Goal: Check status: Check status

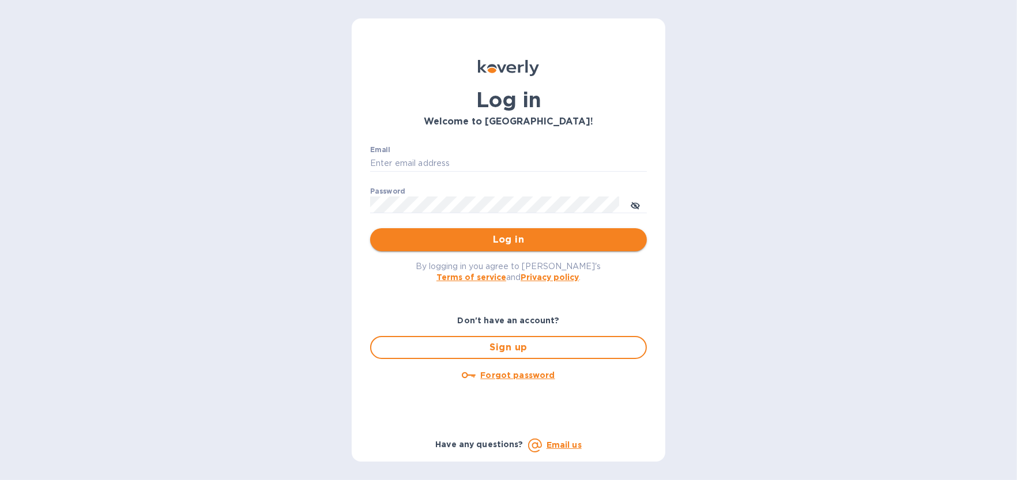
type input "[EMAIL_ADDRESS][DOMAIN_NAME]"
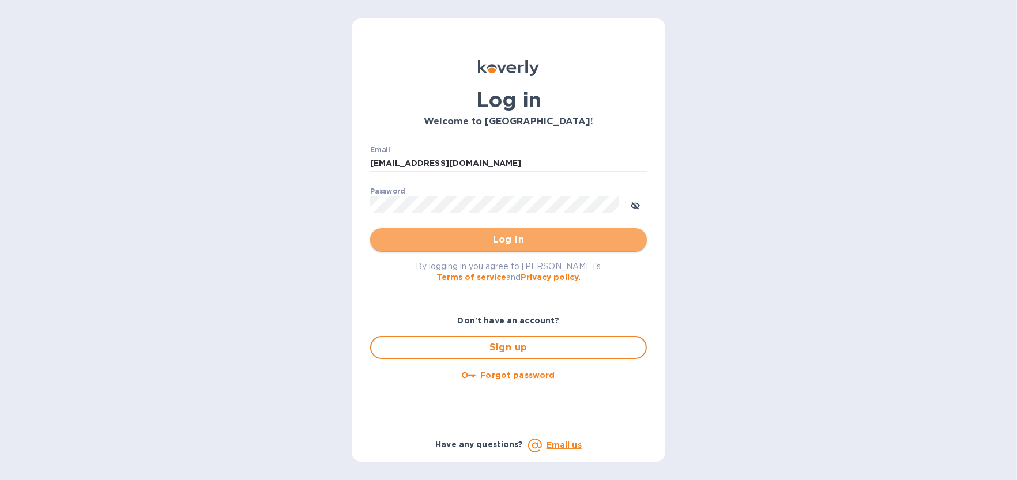
click at [553, 246] on span "Log in" at bounding box center [508, 240] width 258 height 14
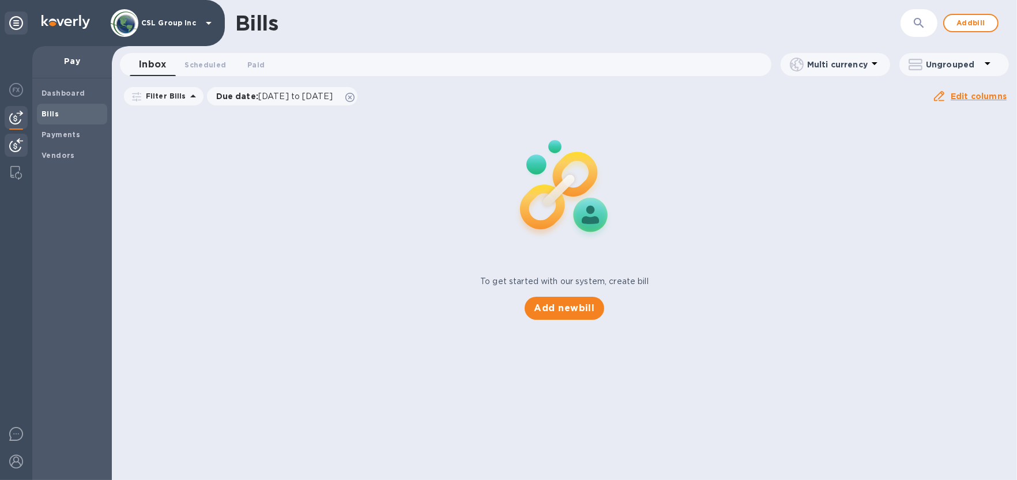
click at [22, 139] on img at bounding box center [16, 145] width 14 height 14
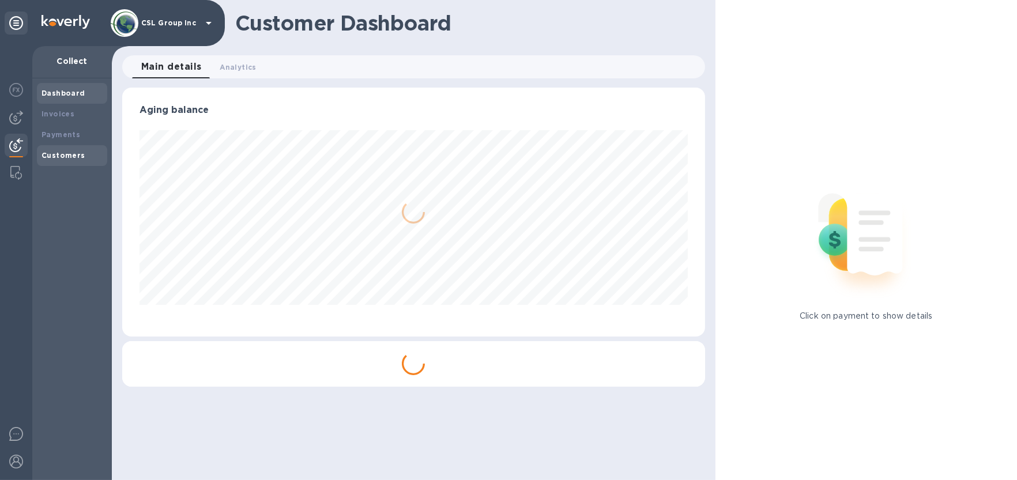
scroll to position [248, 583]
click at [63, 134] on b "Payments" at bounding box center [60, 134] width 39 height 9
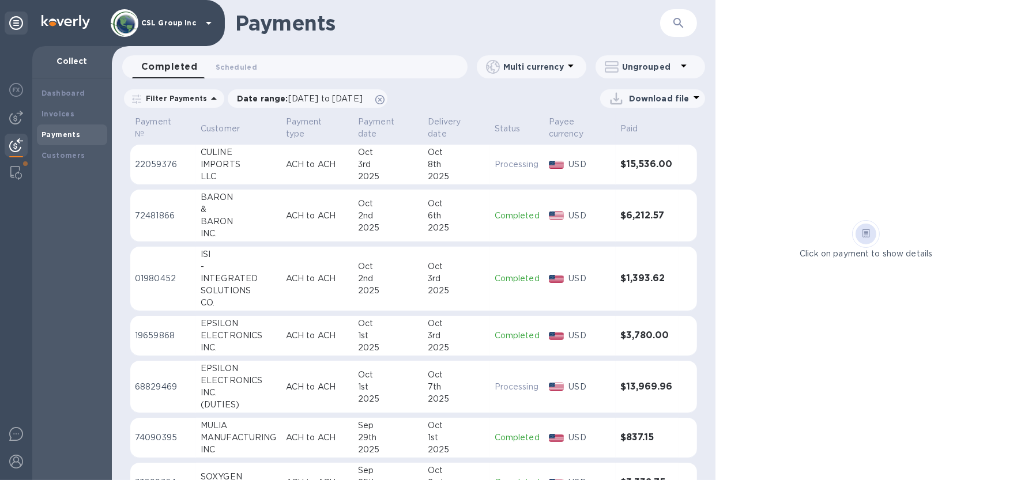
click at [687, 22] on button "button" at bounding box center [678, 23] width 28 height 28
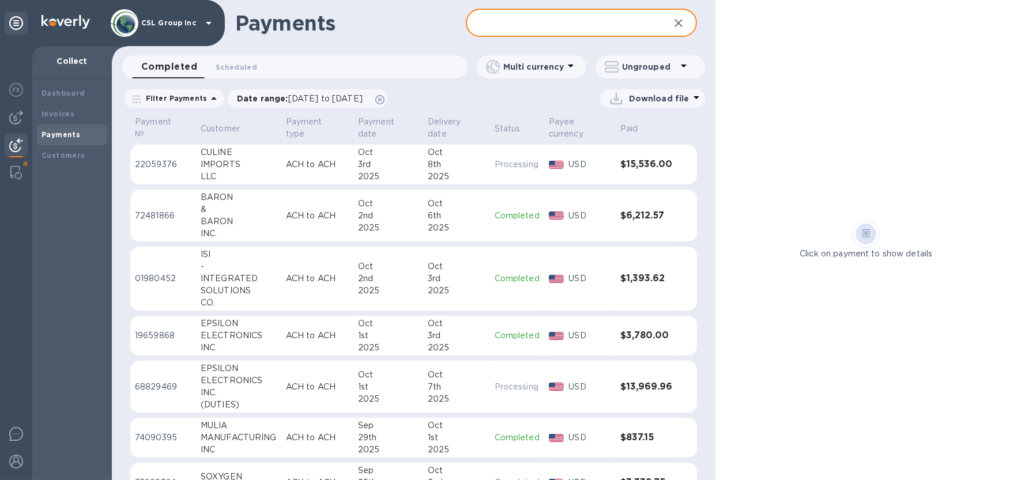
click at [575, 28] on input "text" at bounding box center [563, 23] width 194 height 28
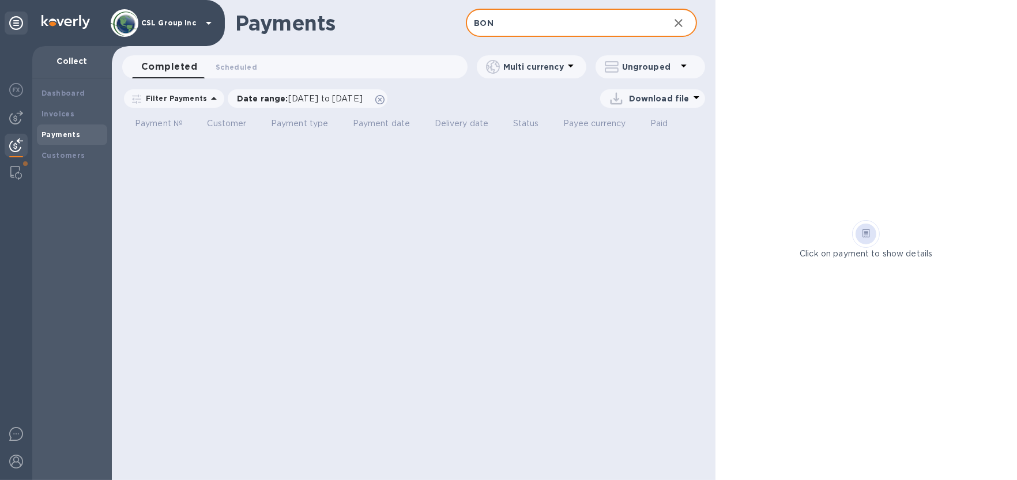
type input "BON"
